Goal: Task Accomplishment & Management: Use online tool/utility

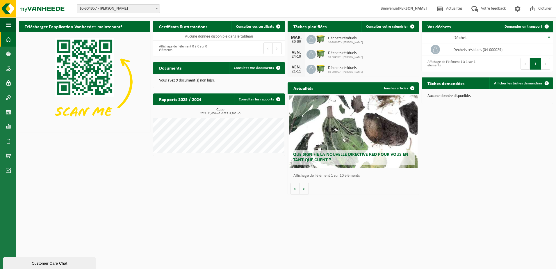
click at [341, 39] on span "Déchets résiduels" at bounding box center [345, 38] width 35 height 5
click at [322, 43] on img at bounding box center [321, 39] width 10 height 10
click at [304, 39] on div "MAR. 30-09" at bounding box center [296, 39] width 17 height 15
click at [387, 29] on link "Consulter votre calendrier" at bounding box center [390, 27] width 57 height 12
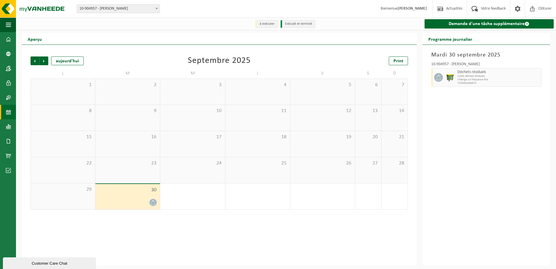
click at [129, 201] on div at bounding box center [127, 202] width 59 height 8
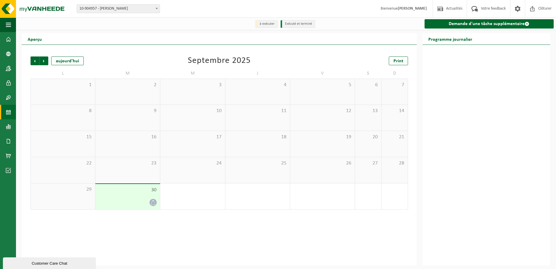
click at [129, 201] on div at bounding box center [127, 202] width 59 height 8
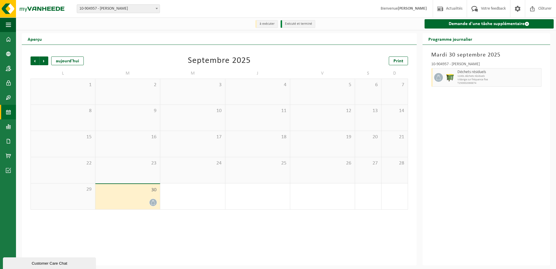
click at [479, 82] on span "T250002066874" at bounding box center [499, 82] width 82 height 3
click at [455, 70] on div at bounding box center [451, 77] width 12 height 19
click at [480, 23] on link "Demande d'une tâche supplémentaire" at bounding box center [489, 23] width 129 height 9
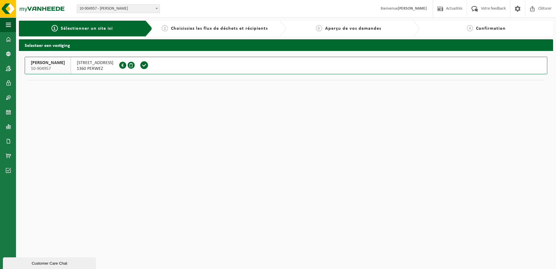
click at [90, 28] on span "Sélectionner un site ici" at bounding box center [87, 28] width 52 height 5
click at [52, 64] on span "DANIEL MINNE-HOCK" at bounding box center [48, 63] width 34 height 6
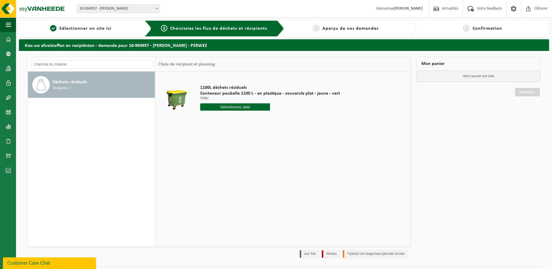
click at [62, 86] on span "Récipients: 1" at bounding box center [62, 89] width 18 height 6
click at [230, 84] on div "1100L déchets résiduels Conteneur poubelle 1100 L - en plastique - couvercle pl…" at bounding box center [270, 99] width 146 height 40
click at [218, 106] on input "text" at bounding box center [235, 106] width 70 height 7
click at [246, 140] on div "3" at bounding box center [246, 139] width 10 height 9
type input "à partir de 2025-10-03"
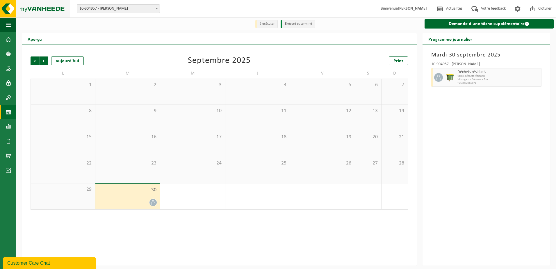
click at [37, 5] on img at bounding box center [35, 8] width 70 height 17
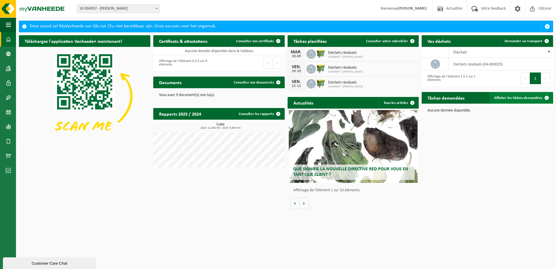
click at [503, 98] on span "Afficher les tâches demandées" at bounding box center [518, 98] width 48 height 4
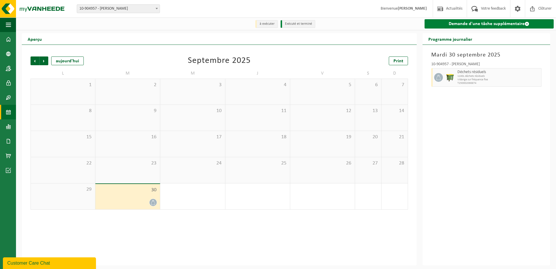
click at [469, 24] on link "Demande d'une tâche supplémentaire" at bounding box center [489, 23] width 129 height 9
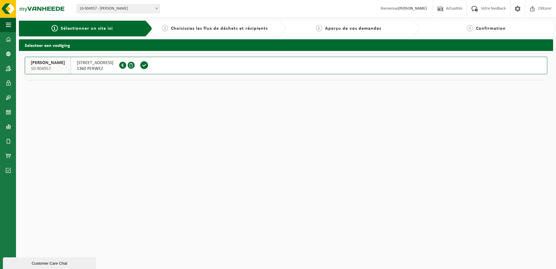
click at [113, 66] on span "1360 PERWEZ" at bounding box center [95, 69] width 37 height 6
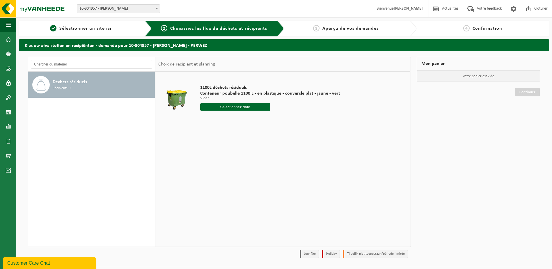
click at [212, 104] on input "text" at bounding box center [235, 106] width 70 height 7
click at [245, 139] on div "3" at bounding box center [246, 139] width 10 height 9
type input "à partir de 2025-10-03"
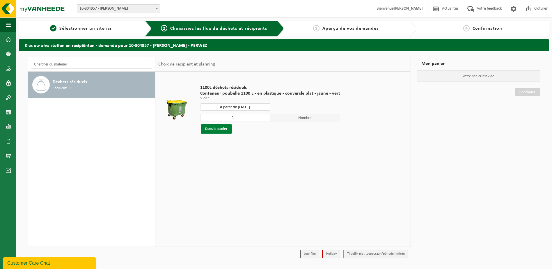
click at [223, 130] on button "Dans le panier" at bounding box center [216, 128] width 31 height 9
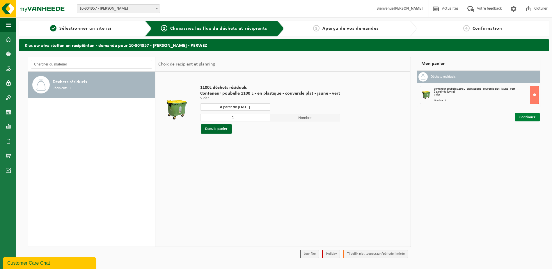
click at [534, 118] on link "Continuer" at bounding box center [527, 117] width 25 height 8
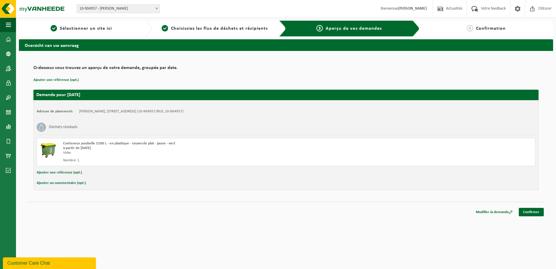
click at [60, 171] on button "Ajouter une référence (opt.)" at bounding box center [59, 173] width 45 height 8
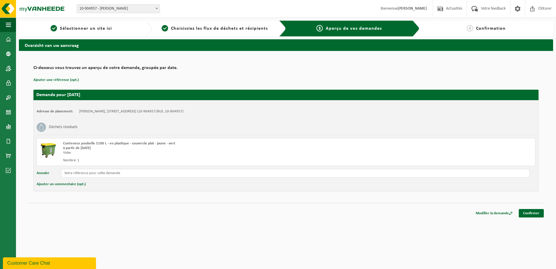
click at [44, 175] on button "Annuler" at bounding box center [43, 173] width 13 height 9
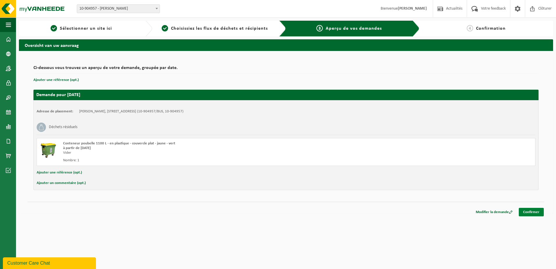
click at [535, 211] on link "Confirmer" at bounding box center [531, 212] width 25 height 8
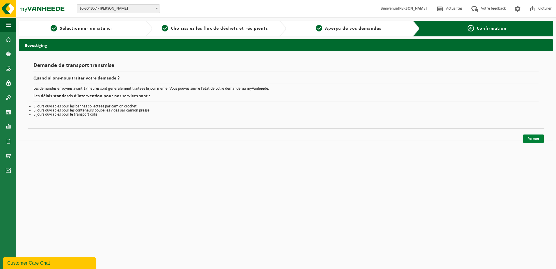
click at [536, 139] on link "Fermer" at bounding box center [534, 138] width 21 height 8
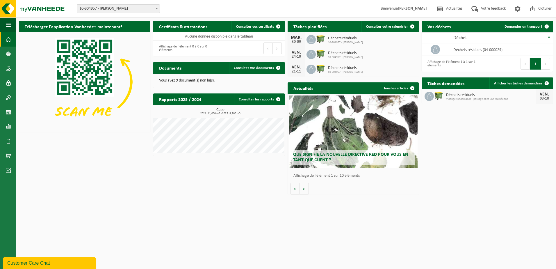
click at [182, 98] on h2 "Rapports 2025 / 2024" at bounding box center [180, 98] width 54 height 11
click at [251, 97] on link "Consulter les rapports" at bounding box center [259, 99] width 50 height 12
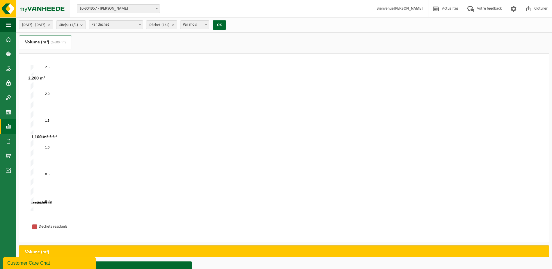
click at [5, 7] on img at bounding box center [35, 8] width 70 height 17
